Goal: Check status

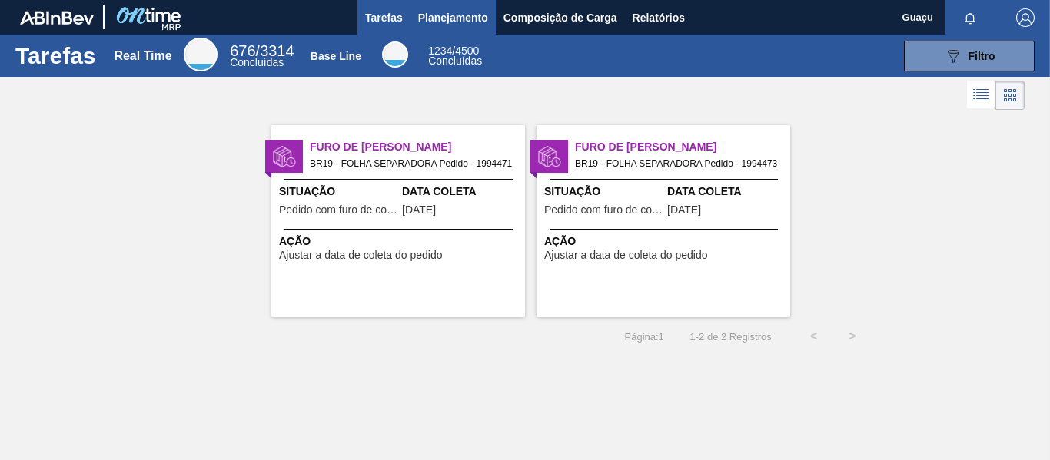
click at [428, 15] on span "Planejamento" at bounding box center [453, 17] width 70 height 18
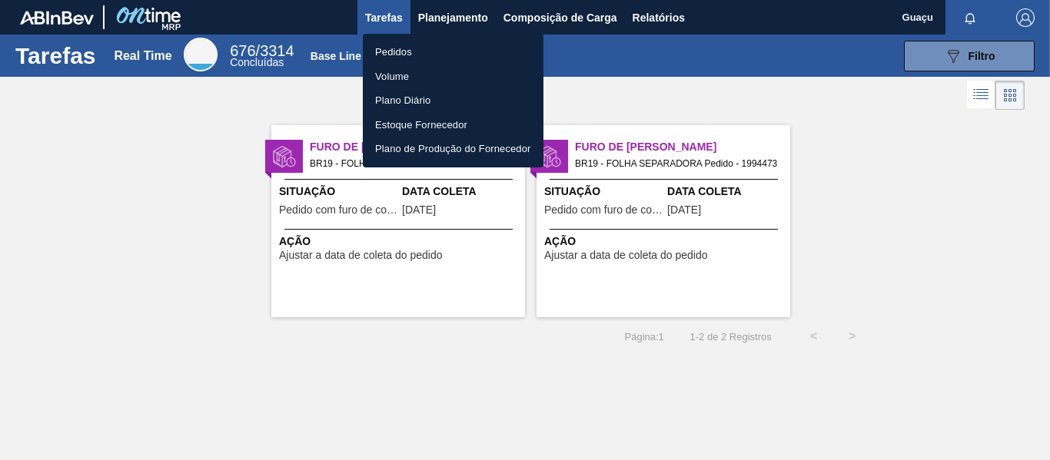
click at [414, 48] on li "Pedidos" at bounding box center [453, 52] width 181 height 25
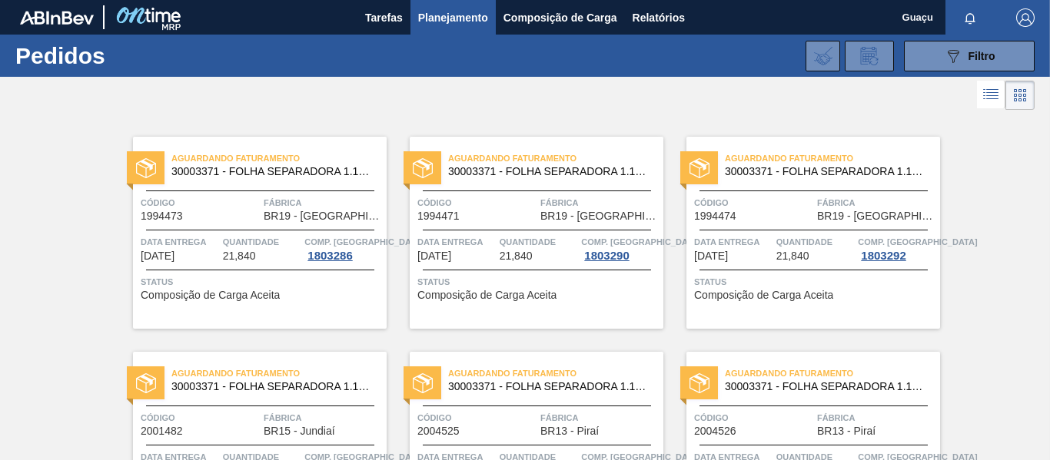
scroll to position [77, 0]
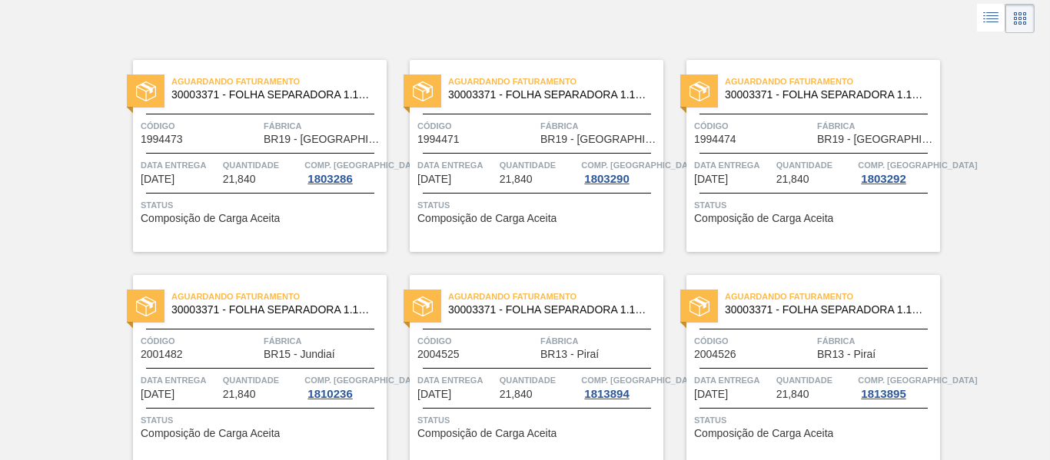
click at [335, 158] on span "Comp. [GEOGRAPHIC_DATA]" at bounding box center [363, 165] width 119 height 15
click at [301, 180] on div "Data entrega [DATE] Quantidade 21,840 Comp. Carga 1803286" at bounding box center [260, 172] width 254 height 28
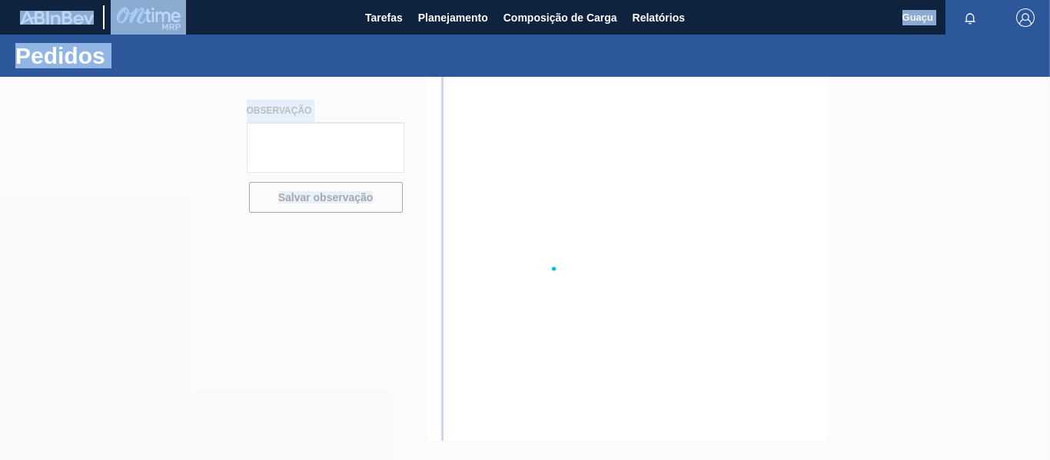
click at [301, 180] on div at bounding box center [525, 269] width 1050 height 384
